Goal: Task Accomplishment & Management: Use online tool/utility

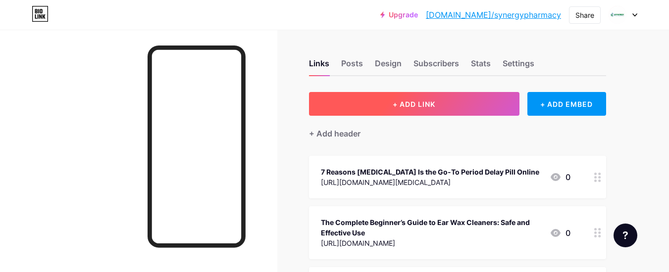
click at [401, 108] on span "+ ADD LINK" at bounding box center [414, 104] width 43 height 8
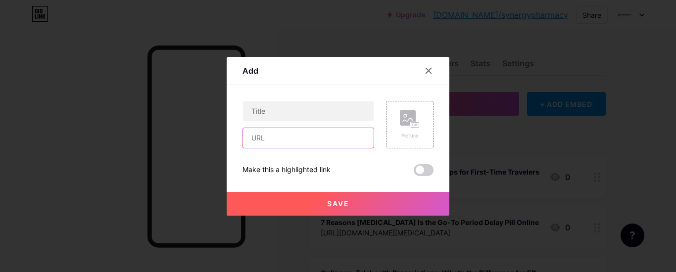
click at [278, 143] on input "text" at bounding box center [308, 138] width 131 height 20
paste input "[URL][DOMAIN_NAME]"
type input "[URL][DOMAIN_NAME]"
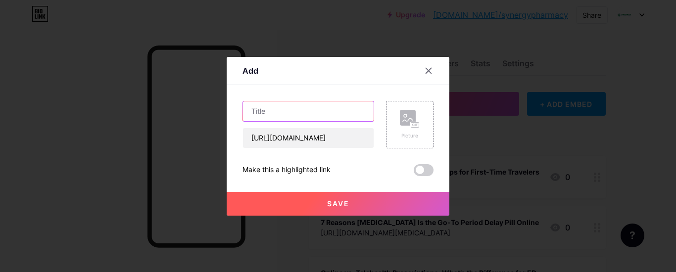
click at [291, 109] on input "text" at bounding box center [308, 111] width 131 height 20
paste input "What are the best hair loss treatments?"
type input "What are the best hair loss treatments?"
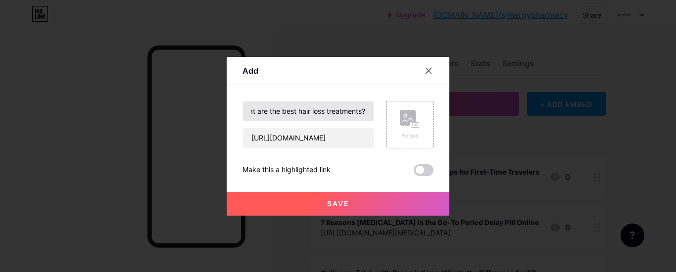
drag, startPoint x: 330, startPoint y: 200, endPoint x: 357, endPoint y: 119, distance: 86.1
click at [329, 200] on span "Save" at bounding box center [338, 204] width 22 height 8
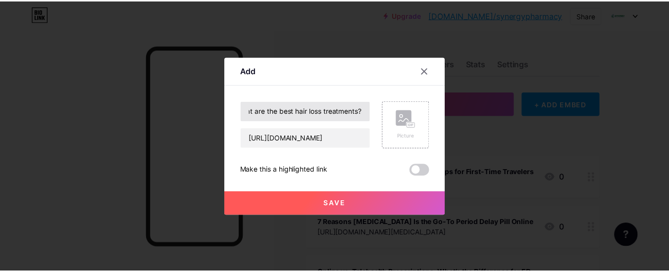
scroll to position [0, 0]
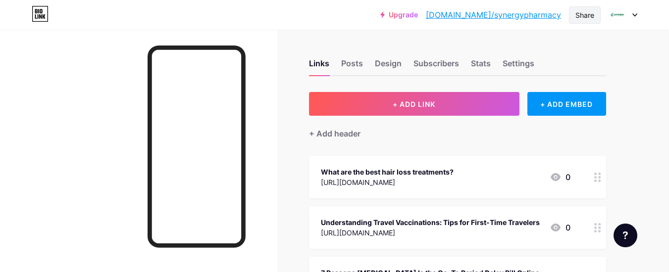
click at [584, 16] on div "Share" at bounding box center [584, 15] width 19 height 10
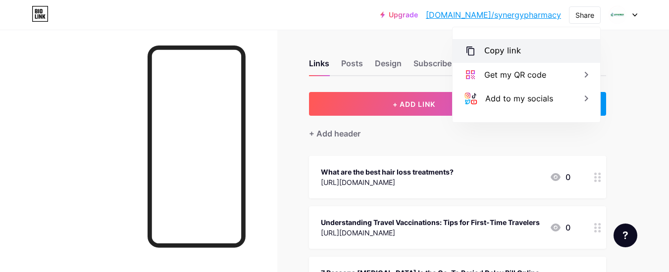
click at [528, 52] on div "Copy link" at bounding box center [526, 51] width 148 height 24
